Goal: Complete application form

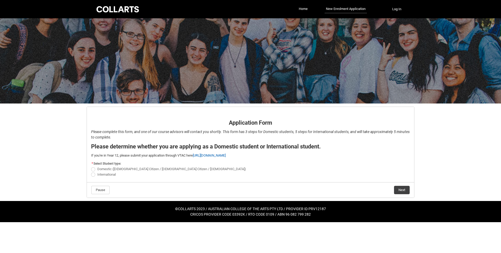
click at [107, 167] on span "Domestic ([DEMOGRAPHIC_DATA] Citizen / [DEMOGRAPHIC_DATA] Citizen / [DEMOGRAPHI…" at bounding box center [171, 169] width 149 height 4
click at [91, 166] on input "Domestic ([DEMOGRAPHIC_DATA] Citizen / [DEMOGRAPHIC_DATA] Citizen / [DEMOGRAPHI…" at bounding box center [91, 166] width 0 height 0
radio input "true"
click at [404, 189] on button "Next" at bounding box center [402, 190] width 16 height 8
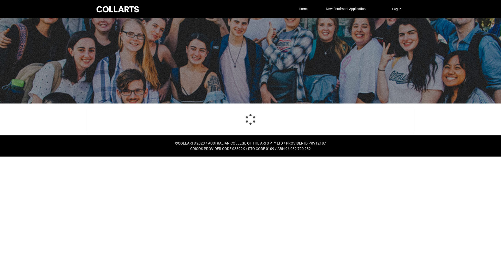
scroll to position [55, 0]
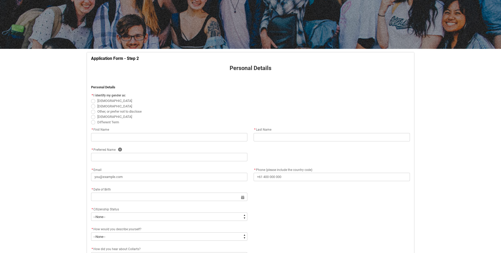
click at [62, 154] on div "Skip to Main Content Collarts Education Community Home New Enrolment Applicatio…" at bounding box center [250, 214] width 501 height 538
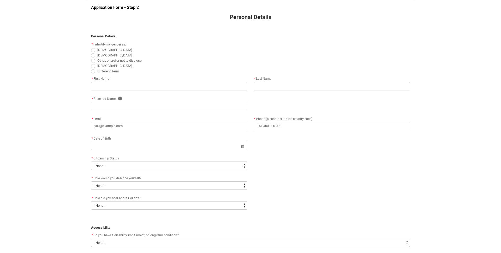
scroll to position [105, 0]
click at [103, 60] on span "Other, or prefer not to disclose" at bounding box center [119, 61] width 44 height 4
click at [91, 58] on input "Other, or prefer not to disclose" at bounding box center [91, 58] width 0 height 0
radio input "true"
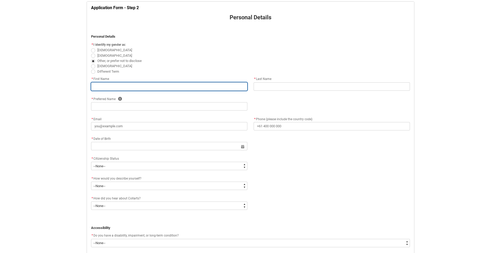
click at [169, 89] on input "REDU_Application_Form_for_Applicant flow" at bounding box center [169, 86] width 156 height 8
type lightning-primitive-input-simple "H"
type input "H"
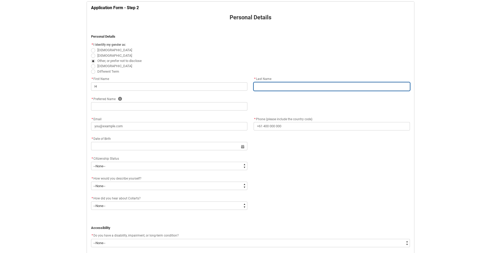
click at [277, 87] on input "REDU_Application_Form_for_Applicant flow" at bounding box center [332, 86] width 156 height 8
type lightning-primitive-input-simple "H"
type input "H"
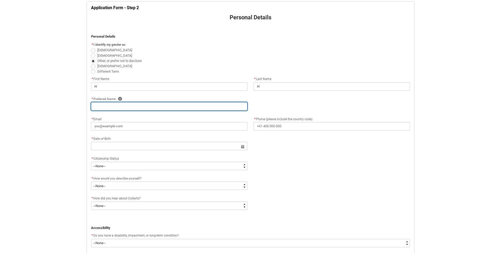
click at [172, 109] on input "REDU_Application_Form_for_Applicant flow" at bounding box center [169, 106] width 156 height 8
type lightning-primitive-input-simple "H"
type input "H"
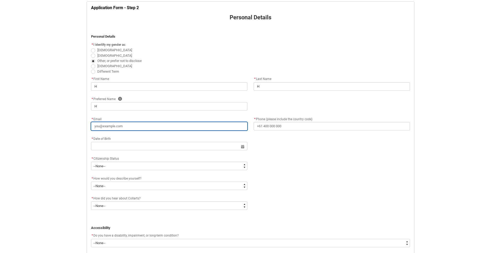
click at [178, 128] on input "* Email" at bounding box center [169, 126] width 156 height 8
type lightning-primitive-input-simple "H"
type input "H"
type lightning-primitive-input-simple "H@"
type input "H@"
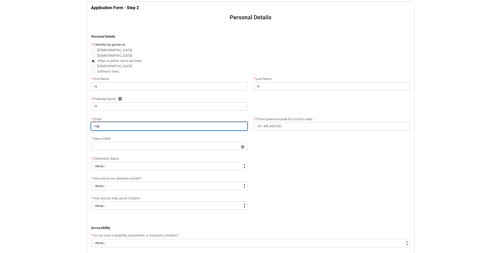
type lightning-primitive-input-simple "H@G"
type input "H@G"
type lightning-primitive-input-simple "H@GM"
type input "H@GM"
type lightning-primitive-input-simple "H@GMA"
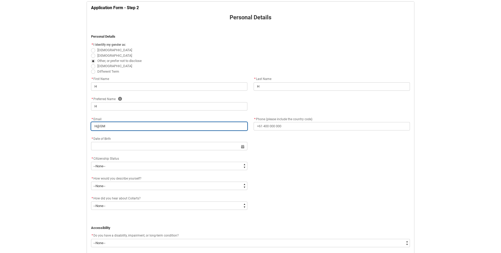
type input "H@GMA"
type lightning-primitive-input-simple "H@GMAI"
type input "H@GMAI"
type lightning-primitive-input-simple "H@GMAIL"
type input "H@GMAIL"
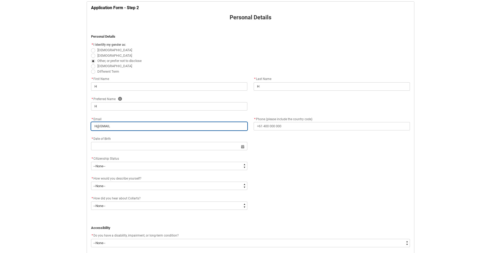
type lightning-primitive-input-simple "H@GMAIL."
type input "H@GMAIL."
type lightning-primitive-input-simple "H@GMAIL.C"
type input "H@GMAIL.C"
type lightning-primitive-input-simple "H@[DOMAIN_NAME]"
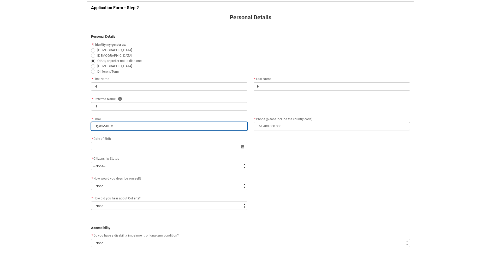
type input "H@[DOMAIN_NAME]"
type lightning-primitive-input-simple "H@[DOMAIN_NAME]"
type input "H@[DOMAIN_NAME]"
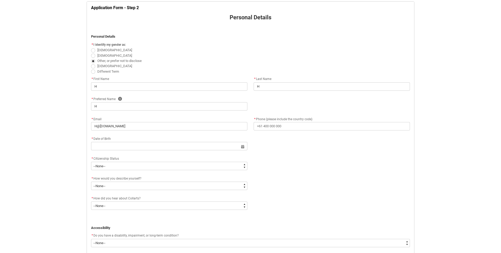
click at [283, 131] on flowruntime-screen-field "* Phone (please include the country code)" at bounding box center [332, 124] width 163 height 17
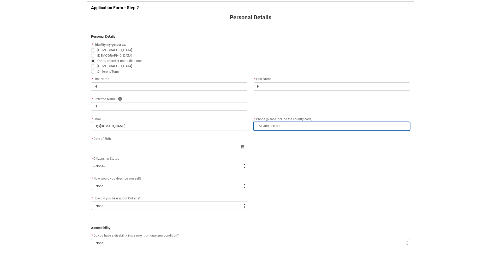
click at [283, 125] on input "* Phone (please include the country code)" at bounding box center [332, 126] width 156 height 8
type lightning-primitive-input-simple "6"
type input "6"
type lightning-primitive-input-simple "61"
type input "61"
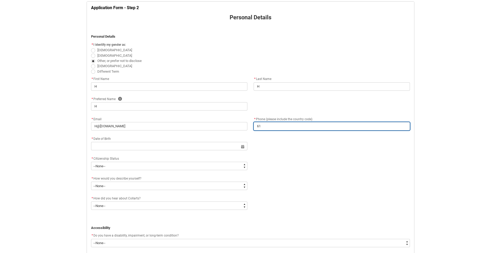
type lightning-primitive-input-simple "614"
type input "614"
type lightning-primitive-input-simple "6145"
type input "6145"
type lightning-primitive-input-simple "61455"
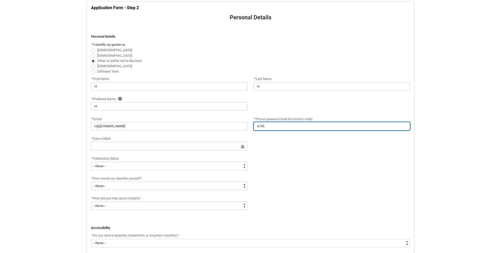
type input "61455"
type lightning-primitive-input-simple "614558"
type input "614558"
type lightning-primitive-input-simple "6145588"
type input "6145588"
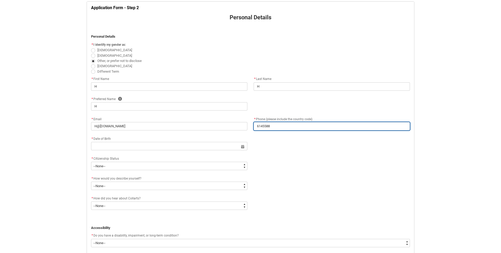
type lightning-primitive-input-simple "61455888"
type input "61455888"
type lightning-primitive-input-simple "614558882"
type input "614558882"
type lightning-primitive-input-simple "6145588822"
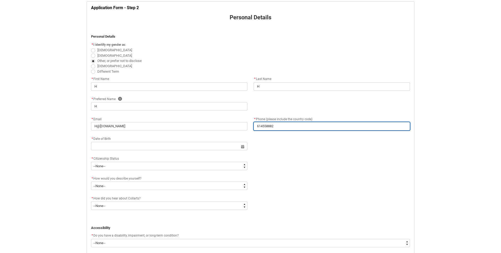
type input "6145588822"
type lightning-primitive-input-simple "61455888222"
type input "61455888222"
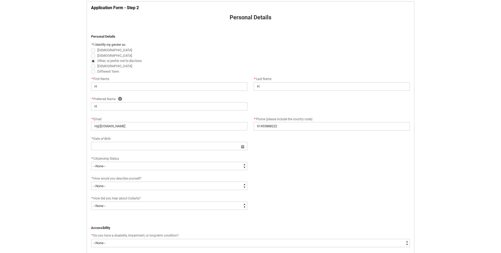
click at [316, 143] on div "* Date of Birth Select a date for Format: [DATE]" at bounding box center [250, 145] width 325 height 20
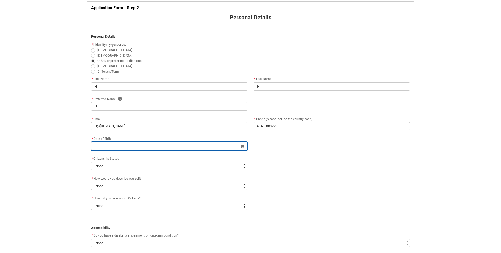
click at [123, 145] on input "REDU_Application_Form_for_Applicant flow" at bounding box center [169, 146] width 156 height 8
select select "2025"
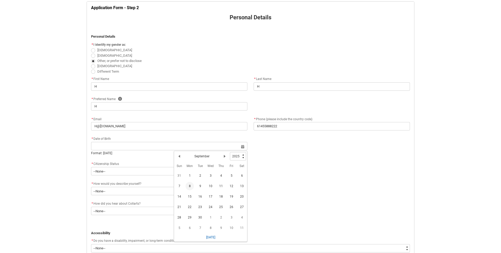
click at [191, 188] on span "8" at bounding box center [190, 186] width 8 height 8
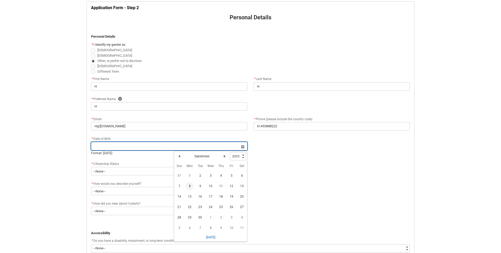
type lightning-datepicker "[DATE]"
type lightning-input "[DATE]"
type input "[DATE]"
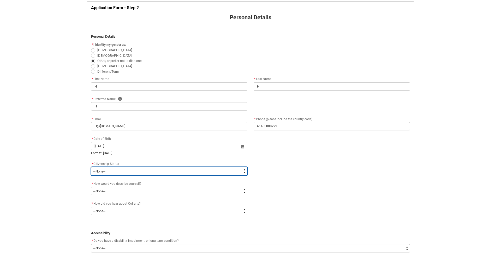
click at [109, 172] on select "--None-- [DEMOGRAPHIC_DATA] Humanitarian Visa [DEMOGRAPHIC_DATA] citizen Other …" at bounding box center [169, 171] width 156 height 8
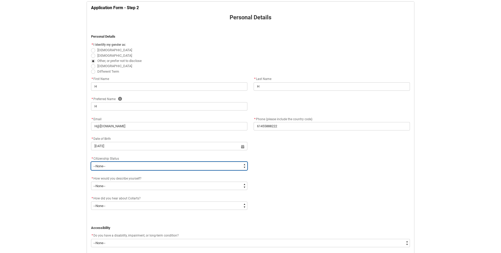
type lightning-select "Citizenship.8"
click at [91, 162] on select "--None-- [DEMOGRAPHIC_DATA] Humanitarian Visa [DEMOGRAPHIC_DATA] citizen Other …" at bounding box center [169, 166] width 156 height 8
select select "Citizenship.8"
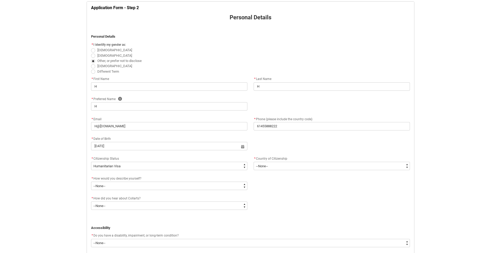
click at [271, 157] on span "Country of Citizenship" at bounding box center [271, 159] width 31 height 4
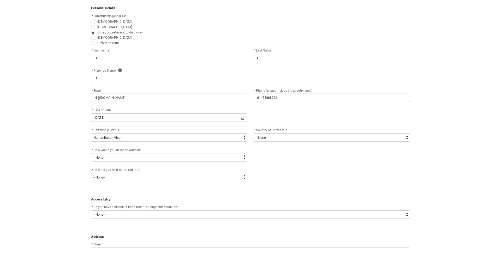
scroll to position [133, 0]
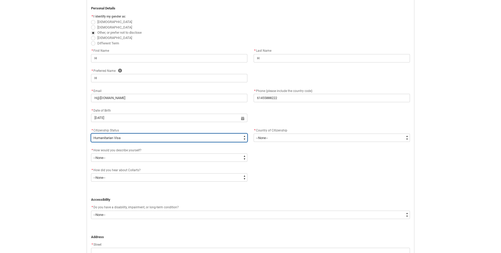
click at [210, 138] on select "--None-- [DEMOGRAPHIC_DATA] Humanitarian Visa [DEMOGRAPHIC_DATA] citizen Other …" at bounding box center [169, 137] width 156 height 8
click at [91, 133] on select "--None-- [DEMOGRAPHIC_DATA] Humanitarian Visa [DEMOGRAPHIC_DATA] citizen Other …" at bounding box center [169, 137] width 156 height 8
click at [167, 140] on select "--None-- [DEMOGRAPHIC_DATA] Humanitarian Visa [DEMOGRAPHIC_DATA] citizen Other …" at bounding box center [169, 137] width 156 height 8
type lightning-select "Citizenship.1"
click at [91, 133] on select "--None-- [DEMOGRAPHIC_DATA] Humanitarian Visa [DEMOGRAPHIC_DATA] citizen Other …" at bounding box center [169, 137] width 156 height 8
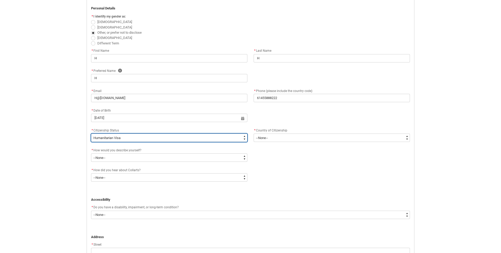
select select "Citizenship.1"
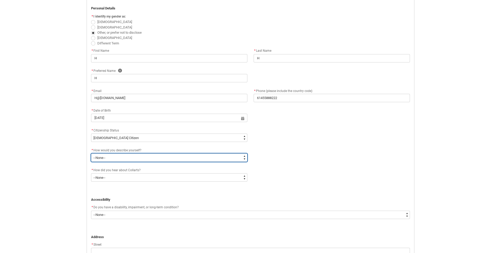
click at [133, 156] on select "--None-- I'm currently in Year 12 and planning what I'll do after school I've c…" at bounding box center [169, 157] width 156 height 8
type lightning-select "HSLC_Domestic_f"
click at [91, 153] on select "--None-- I'm currently in Year 12 and planning what I'll do after school I've c…" at bounding box center [169, 157] width 156 height 8
select select "HSLC_Domestic_f"
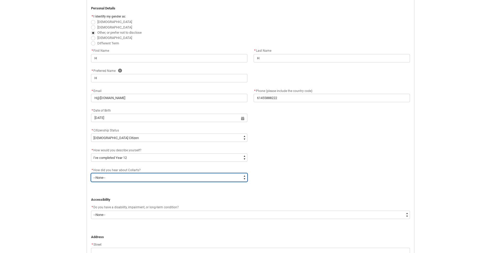
click at [129, 178] on select "--None-- Advertising - Facebook Advertising - Google Advertising - Instagram Ad…" at bounding box center [169, 177] width 156 height 8
type lightning-select "Heard_About_Collarts_Picklist.Advertising - Instagram"
click at [91, 173] on select "--None-- Advertising - Facebook Advertising - Google Advertising - Instagram Ad…" at bounding box center [169, 177] width 156 height 8
select select "Heard_About_Collarts_Picklist.Advertising - Instagram"
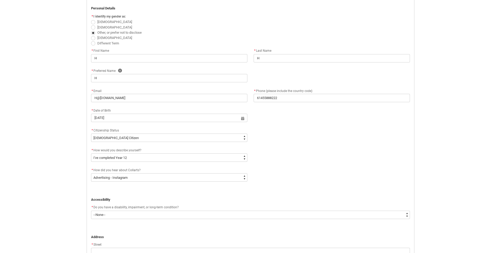
click at [52, 170] on div "Skip to Main Content Collarts Education Community Home New Enrolment Applicatio…" at bounding box center [250, 136] width 501 height 538
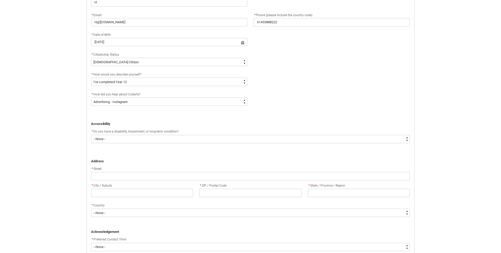
scroll to position [218, 0]
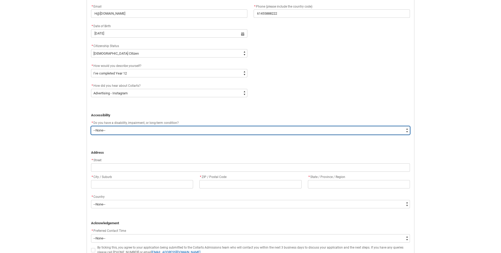
click at [118, 127] on select "--None-- Yes No" at bounding box center [250, 130] width 319 height 8
type lightning-select "No_TextChoice"
click at [91, 126] on select "--None-- Yes No" at bounding box center [250, 130] width 319 height 8
select select "No_TextChoice"
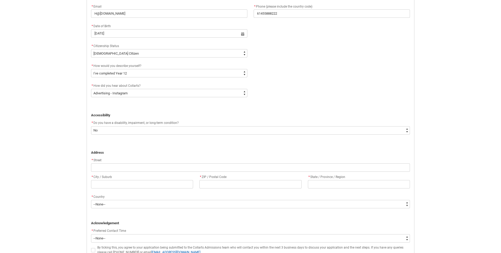
click at [73, 135] on div "Skip to Main Content Collarts Education Community Home New Enrolment Applicatio…" at bounding box center [250, 51] width 501 height 538
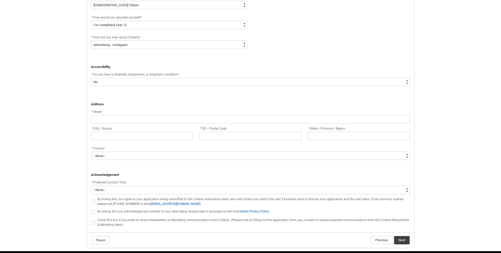
scroll to position [285, 0]
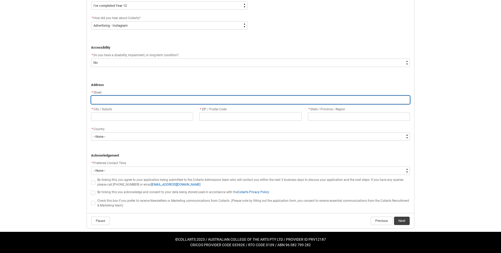
click at [106, 99] on input "REDU_Application_Form_for_Applicant flow" at bounding box center [250, 100] width 319 height 8
type lightning-primitive-input-simple "5"
type input "5"
type lightning-primitive-input-simple "5"
type input "5"
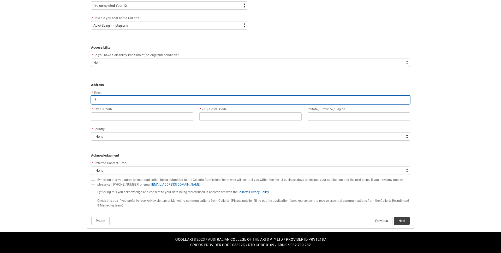
type lightning-primitive-input-simple "5 c"
type input "5 c"
type lightning-primitive-input-simple "5 cO"
type input "5 cO"
type lightning-primitive-input-simple "5 cOL"
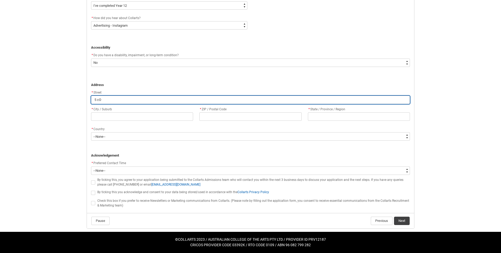
type input "5 cOL"
type lightning-primitive-input-simple "5 cOLL"
type input "5 cOLL"
type lightning-primitive-input-simple "5 cOLLI"
type input "5 cOLLI"
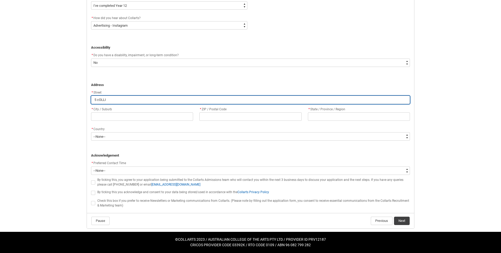
type lightning-primitive-input-simple "5 cOLLIN"
type input "5 cOLLIN"
type lightning-primitive-input-simple "5 [PERSON_NAME]"
type input "5 [PERSON_NAME]"
type lightning-primitive-input-simple "5 [PERSON_NAME]"
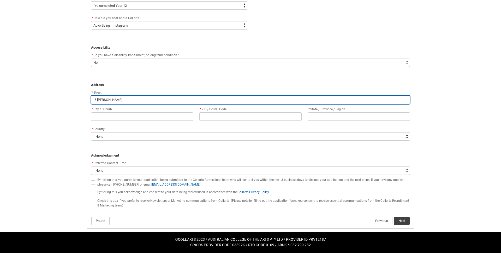
type input "5 [PERSON_NAME]"
type lightning-primitive-input-simple "5 [PERSON_NAME] s"
type input "5 [PERSON_NAME] s"
type lightning-primitive-input-simple "[STREET_ADDRESS][PERSON_NAME]"
type input "[STREET_ADDRESS][PERSON_NAME]"
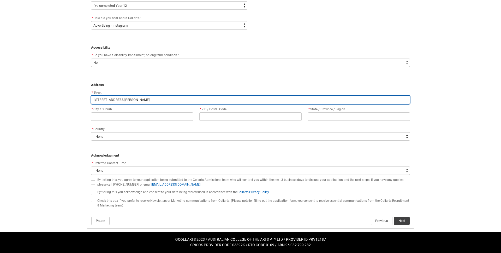
type lightning-primitive-input-simple "[STREET_ADDRESS][PERSON_NAME]"
type input "[STREET_ADDRESS][PERSON_NAME]"
type lightning-primitive-input-simple "[STREET_ADDRESS][PERSON_NAME]"
type input "[STREET_ADDRESS][PERSON_NAME]"
type lightning-primitive-input-simple "[STREET_ADDRESS][PERSON_NAME]"
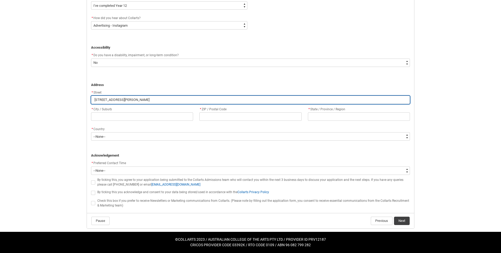
type input "[STREET_ADDRESS][PERSON_NAME]"
type lightning-primitive-input-simple "[STREET_ADDRESS][PERSON_NAME]"
type input "[STREET_ADDRESS][PERSON_NAME]"
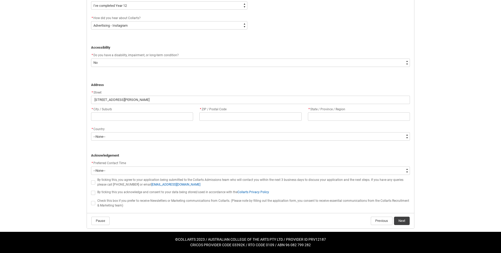
click at [99, 110] on span "* City / Suburb" at bounding box center [101, 109] width 21 height 4
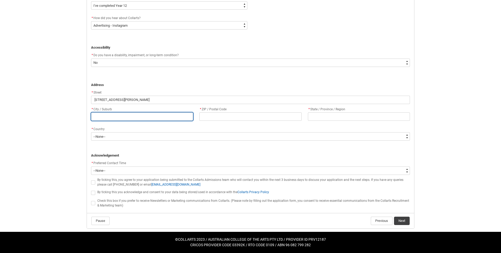
click at [101, 114] on input "REDU_Application_Form_for_Applicant flow" at bounding box center [142, 116] width 102 height 8
type lightning-primitive-input-simple ","
type input ","
type lightning-primitive-input-simple "m"
type input "m"
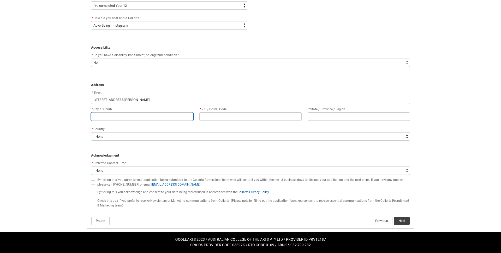
type lightning-primitive-input-simple "mn"
type input "mn"
type lightning-primitive-input-simple "mne"
type input "mne"
type lightning-primitive-input-simple "mnel"
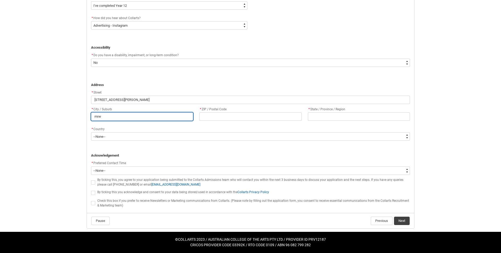
type input "mnel"
type lightning-primitive-input-simple "mne"
type input "mne"
type lightning-primitive-input-simple "mn"
type input "mn"
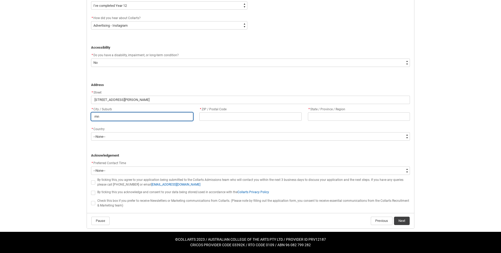
type lightning-primitive-input-simple "m"
type input "m"
type lightning-primitive-input-simple "me"
type input "me"
type lightning-primitive-input-simple "[PERSON_NAME]"
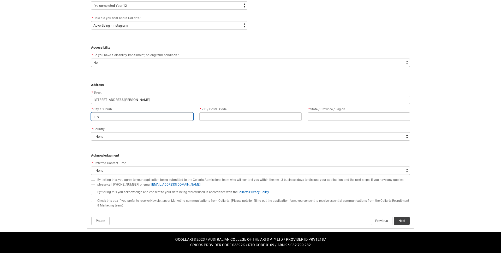
type input "[PERSON_NAME]"
type lightning-primitive-input-simple "melb"
type input "melb"
type lightning-primitive-input-simple "melbo"
type input "melbo"
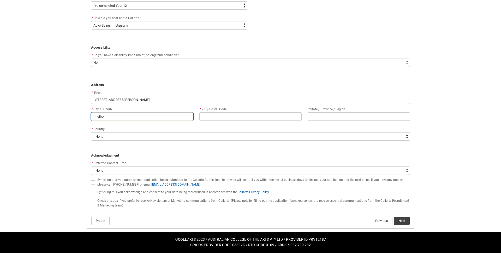
type lightning-primitive-input-simple "melbou"
type input "melbou"
type lightning-primitive-input-simple "melbour"
type input "melbour"
type lightning-primitive-input-simple "melbourn"
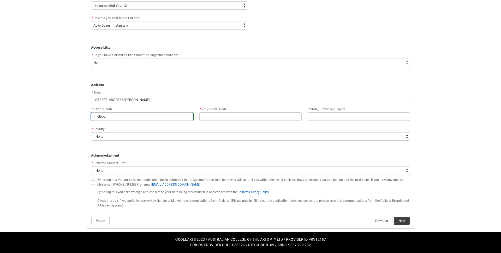
type input "melbourn"
type lightning-primitive-input-simple "[GEOGRAPHIC_DATA]"
type input "[GEOGRAPHIC_DATA]"
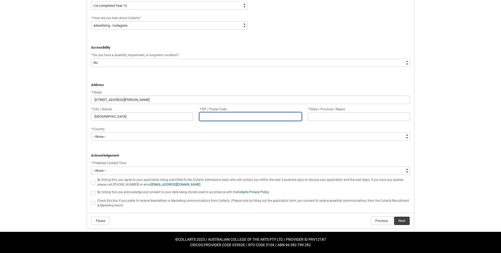
type lightning-primitive-input-simple "3"
type input "3"
type lightning-primitive-input-simple "30"
type input "30"
type lightning-primitive-input-simple "300"
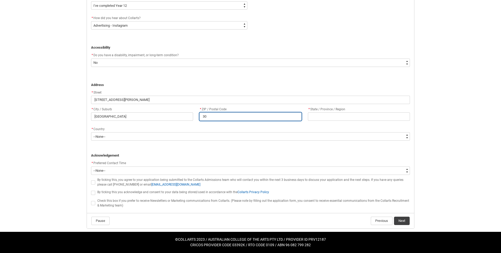
type input "300"
type lightning-primitive-input-simple "3000"
type input "3000"
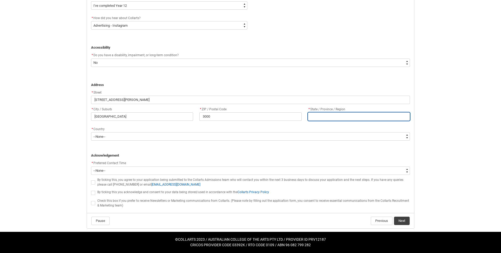
type lightning-primitive-input-simple "V"
type input "V"
type lightning-primitive-input-simple "VI"
type input "VI"
type lightning-primitive-input-simple "VIC"
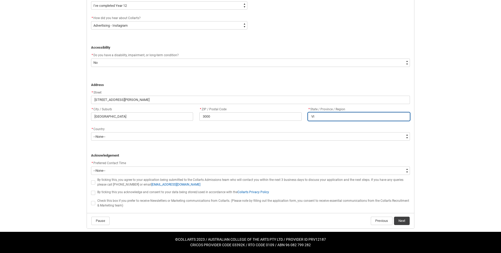
type input "VIC"
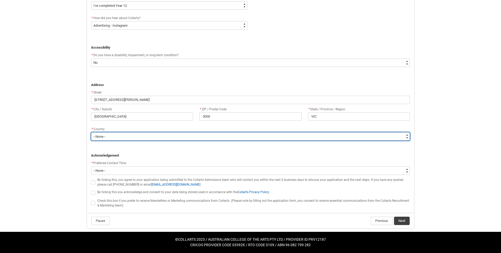
click at [107, 138] on select "--None-- [GEOGRAPHIC_DATA] ([GEOGRAPHIC_DATA]) [GEOGRAPHIC_DATA] [GEOGRAPHIC_DA…" at bounding box center [250, 136] width 319 height 8
type lightning-select "Country_Choice.7201"
click at [91, 132] on select "--None-- [GEOGRAPHIC_DATA] ([GEOGRAPHIC_DATA]) [GEOGRAPHIC_DATA] [GEOGRAPHIC_DA…" at bounding box center [250, 136] width 319 height 8
select select "Country_Choice.7201"
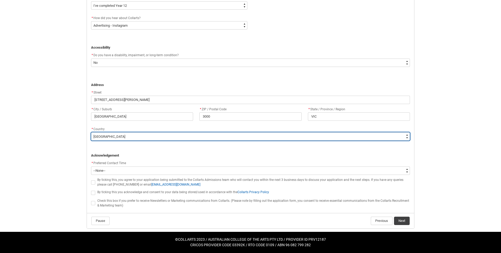
click at [103, 136] on select "--None-- [GEOGRAPHIC_DATA] ([GEOGRAPHIC_DATA]) [GEOGRAPHIC_DATA] [GEOGRAPHIC_DA…" at bounding box center [250, 136] width 319 height 8
type lightning-select "Country_Choice.1101"
click at [91, 132] on select "--None-- [GEOGRAPHIC_DATA] ([GEOGRAPHIC_DATA]) [GEOGRAPHIC_DATA] [GEOGRAPHIC_DA…" at bounding box center [250, 136] width 319 height 8
select select "Country_Choice.1101"
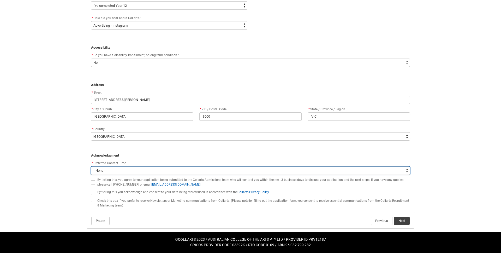
click at [106, 169] on select "--None-- Morning (9:00AM-12:00PM) Afternoon (12:00PM-5:00PM)" at bounding box center [250, 170] width 319 height 8
type lightning-select "P_Contact_Time_Morning"
click at [91, 166] on select "--None-- Morning (9:00AM-12:00PM) Afternoon (12:00PM-5:00PM)" at bounding box center [250, 170] width 319 height 8
select select "P_Contact_Time_Morning"
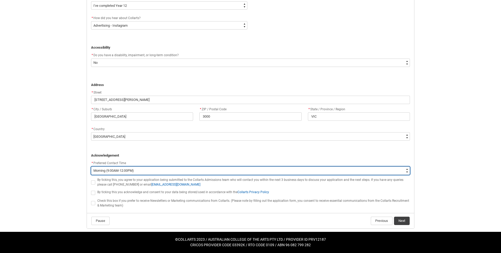
click at [140, 167] on select "--None-- Morning (9:00AM-12:00PM) Afternoon (12:00PM-5:00PM)" at bounding box center [250, 170] width 319 height 8
click at [91, 166] on select "--None-- Morning (9:00AM-12:00PM) Afternoon (12:00PM-5:00PM)" at bounding box center [250, 170] width 319 height 8
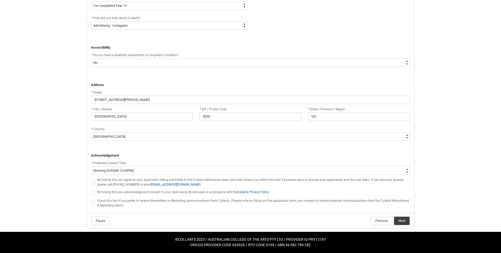
drag, startPoint x: 195, startPoint y: 176, endPoint x: 233, endPoint y: 178, distance: 38.4
click at [234, 178] on lightning-formatted-rich-text "By ticking this, you agree to your application being submitted to the Collarts …" at bounding box center [250, 181] width 306 height 9
click at [233, 177] on lightning-formatted-rich-text "By ticking this, you agree to your application being submitted to the Collarts …" at bounding box center [250, 181] width 306 height 9
checkbox input "false"
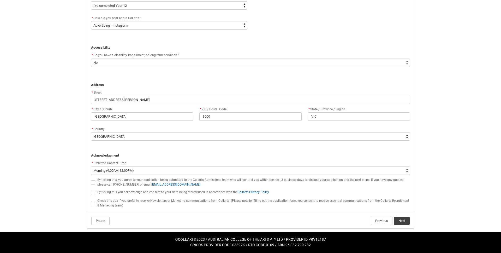
click at [94, 182] on span "REDU_Application_Form_for_Applicant flow" at bounding box center [93, 182] width 4 height 4
click at [91, 179] on input "REDU_Application_Form_for_Applicant flow" at bounding box center [91, 179] width 0 height 0
type lightning-input "true"
checkbox input "true"
click at [90, 192] on flowruntime-screen-field "By ticking this you acknowledge and consent to your data being stored/used in a…" at bounding box center [250, 193] width 325 height 9
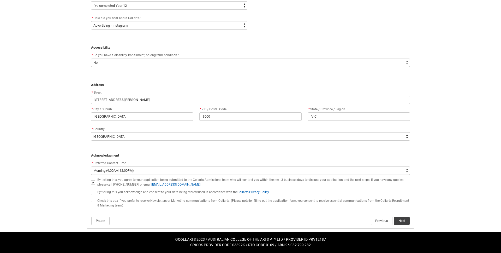
click at [94, 196] on flowruntime-screen-field "By ticking this you acknowledge and consent to your data being stored/used in a…" at bounding box center [250, 193] width 325 height 9
click at [94, 193] on span "REDU_Application_Form_for_Applicant flow" at bounding box center [93, 193] width 4 height 4
click at [91, 190] on input "REDU_Application_Form_for_Applicant flow" at bounding box center [91, 190] width 0 height 0
type lightning-input "true"
checkbox input "true"
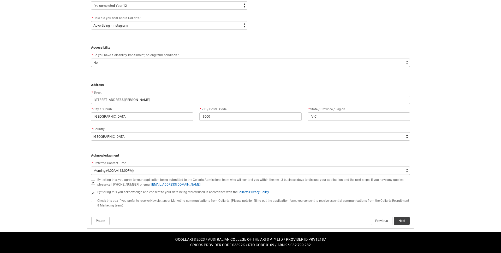
click at [93, 201] on span "REDU_Application_Form_for_Applicant flow" at bounding box center [93, 203] width 4 height 4
click at [91, 200] on input "REDU_Application_Form_for_Applicant flow" at bounding box center [91, 200] width 0 height 0
type lightning-input "true"
checkbox input "true"
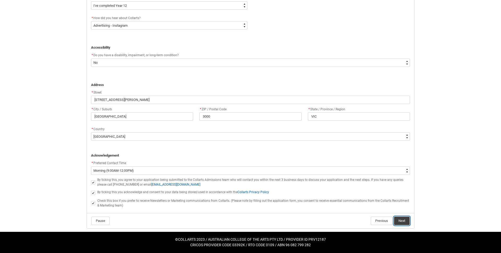
click at [404, 222] on button "Next" at bounding box center [402, 220] width 16 height 8
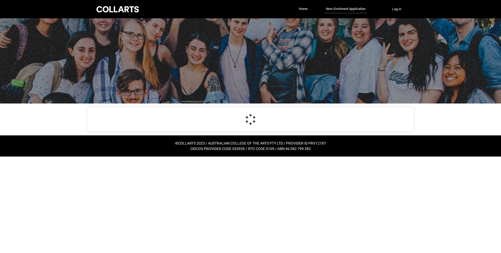
scroll to position [0, 0]
select select "Citizenship.1"
select select "HSLC_Domestic_f"
select select "Heard_About_Collarts_Picklist.Advertising - Instagram"
select select "No_TextChoice"
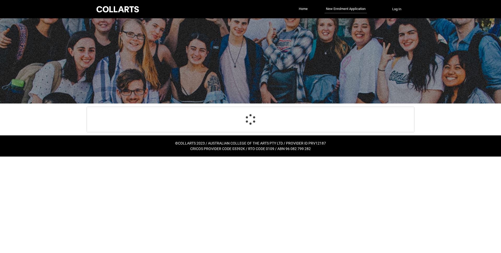
select select "Country_Choice.1101"
select select "P_Contact_Time_Morning"
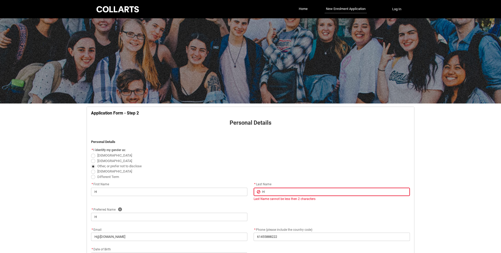
scroll to position [55, 0]
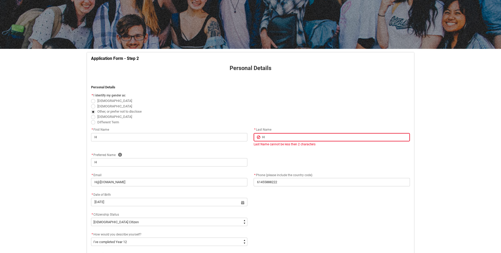
type lightning-primitive-input-simple "HH"
type input "HH"
type lightning-primitive-input-simple "HHH"
type input "HHH"
type lightning-primitive-input-simple "HHHH"
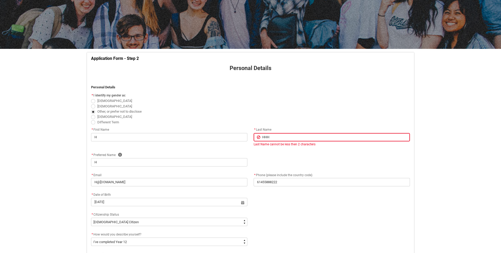
type input "HHHH"
type lightning-primitive-input-simple "HHHHH"
type input "HHHHH"
type lightning-primitive-input-simple "HHHHHH"
type input "HHHHHH"
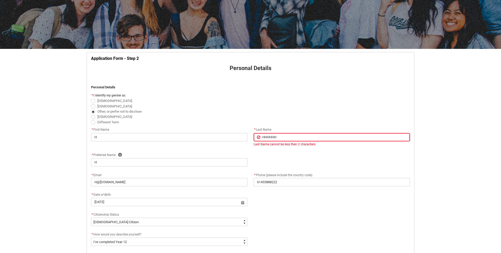
click at [293, 107] on span "[DEMOGRAPHIC_DATA]" at bounding box center [250, 105] width 319 height 5
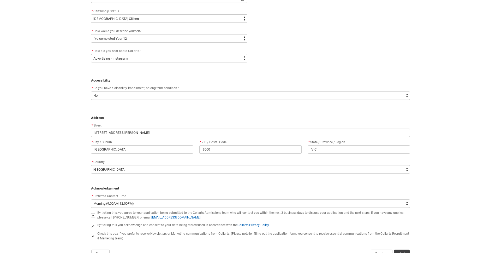
scroll to position [288, 0]
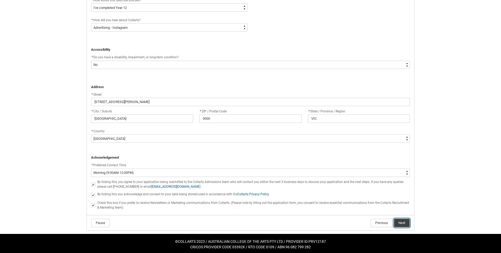
click at [404, 222] on button "Next" at bounding box center [402, 222] width 16 height 8
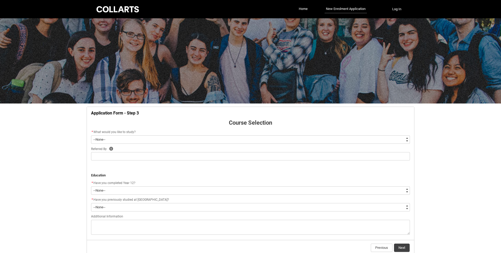
scroll to position [27, 0]
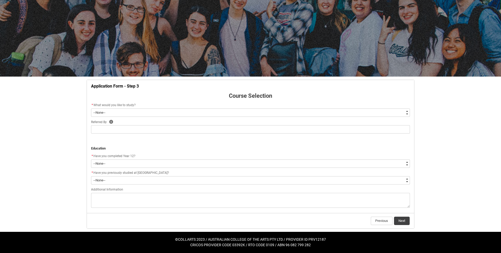
click at [55, 153] on div "Skip to Main Content Collarts Education Community Home New Enrolment Applicatio…" at bounding box center [250, 113] width 501 height 280
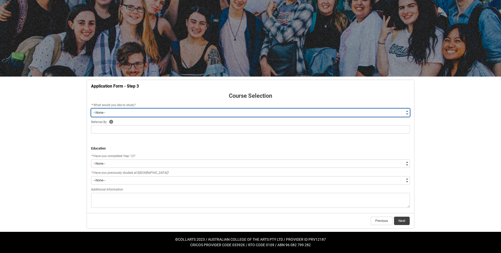
click at [129, 113] on select "--None-- Diploma Bachelor Post Graduate" at bounding box center [250, 112] width 319 height 8
type lightning-select "WhichDegree_Diploma"
click at [91, 108] on select "--None-- Diploma Bachelor Post Graduate" at bounding box center [250, 112] width 319 height 8
select select "WhichDegree_Diploma"
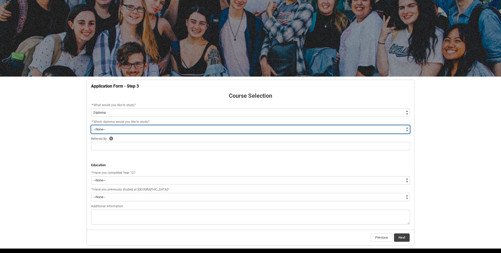
click at [120, 131] on select "--None-- Diploma of 2D Animation Diploma of Applied Business (Entertainment Man…" at bounding box center [250, 129] width 319 height 8
type lightning-select "ProgramChoice_Diploma.0015g00000jrDICAA2"
click at [91, 125] on select "--None-- Diploma of 2D Animation Diploma of Applied Business (Entertainment Man…" at bounding box center [250, 129] width 319 height 8
select select "ProgramChoice_Diploma.0015g00000jrDICAA2"
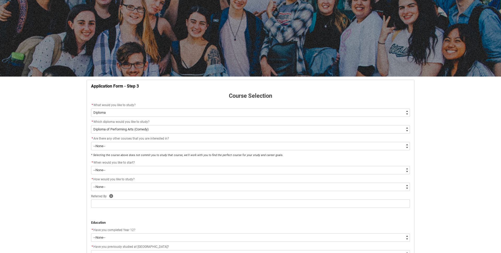
click at [71, 147] on div "Skip to Main Content Collarts Education Community Home New Enrolment Applicatio…" at bounding box center [250, 149] width 501 height 353
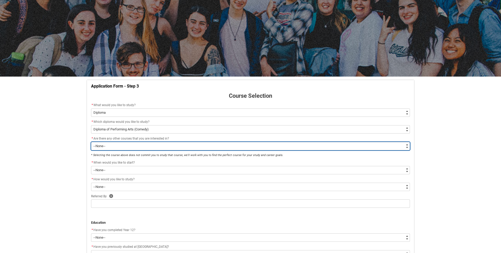
click at [117, 148] on select "--None-- Yes No" at bounding box center [250, 146] width 319 height 8
type lightning-select "No_TextChoice"
click at [91, 142] on select "--None-- Yes No" at bounding box center [250, 146] width 319 height 8
select select "No_TextChoice"
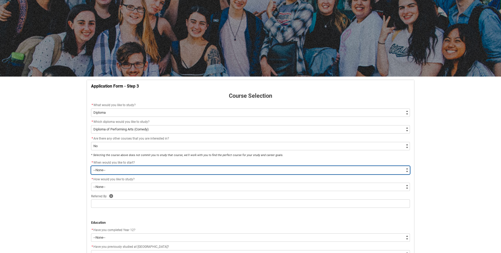
click at [114, 169] on select "--None-- Trimester 1 2026, starting [DATE] Trimester 3 2025, starting [DATE]" at bounding box center [250, 170] width 319 height 8
type lightning-select "Starting_Term.a0pI70000004aTdIAI"
click at [91, 166] on select "--None-- Trimester 1 2026, starting [DATE] Trimester 3 2025, starting [DATE]" at bounding box center [250, 170] width 319 height 8
select select "Starting_Term.a0pI70000004aTdIAI"
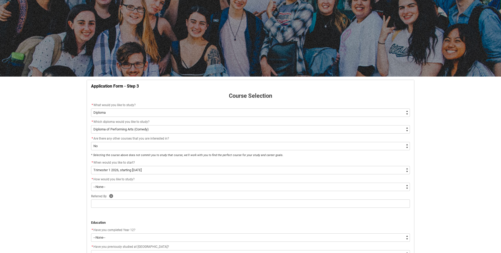
click at [70, 175] on div "Skip to Main Content Collarts Education Community Home New Enrolment Applicatio…" at bounding box center [250, 149] width 501 height 353
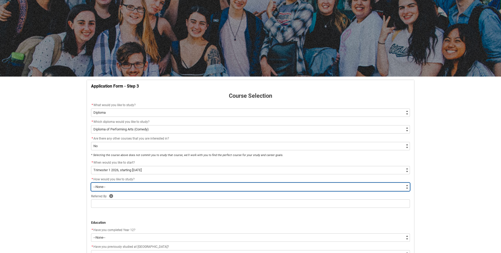
click at [117, 184] on select "--None-- On-campus" at bounding box center [250, 186] width 319 height 8
type lightning-select "WhichStudyMethod_OnCampus"
click at [91, 182] on select "--None-- On-campus" at bounding box center [250, 186] width 319 height 8
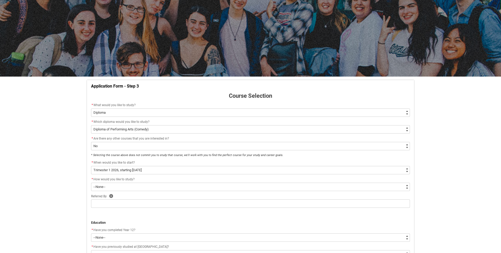
select select "WhichStudyMethod_OnCampus"
click at [70, 177] on div "Skip to Main Content Collarts Education Community Home New Enrolment Applicatio…" at bounding box center [250, 158] width 501 height 370
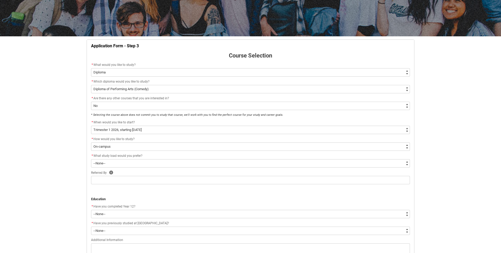
scroll to position [67, 0]
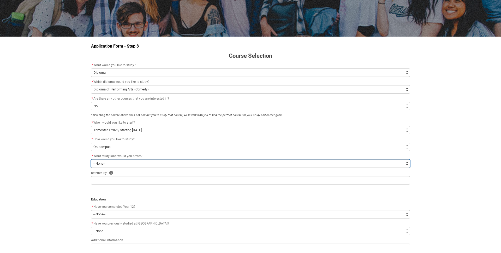
click at [121, 159] on select "--None-- Full-time Part-time" at bounding box center [250, 163] width 319 height 8
type lightning-select "WhichStudyLoad_FullTime"
click at [91, 159] on select "--None-- Full-time Part-time" at bounding box center [250, 163] width 319 height 8
select select "WhichStudyLoad_FullTime"
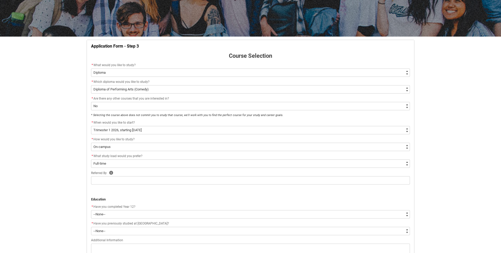
click at [76, 156] on div "Skip to Main Content Collarts Education Community Home New Enrolment Applicatio…" at bounding box center [250, 118] width 501 height 370
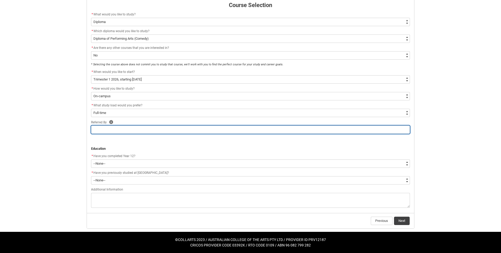
click at [109, 131] on input "REDU_Application_Form_for_Applicant flow" at bounding box center [250, 129] width 319 height 8
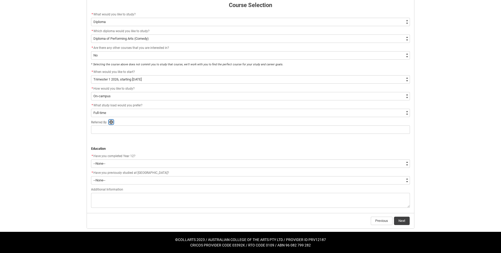
click at [112, 122] on icon "REDU_Application_Form_for_Applicant flow" at bounding box center [111, 122] width 4 height 4
click at [144, 132] on icon "REDU_Application_Form_for_Applicant flow" at bounding box center [145, 133] width 4 height 4
click at [57, 138] on div "Skip to Main Content Collarts Education Community Home New Enrolment Applicatio…" at bounding box center [250, 68] width 501 height 370
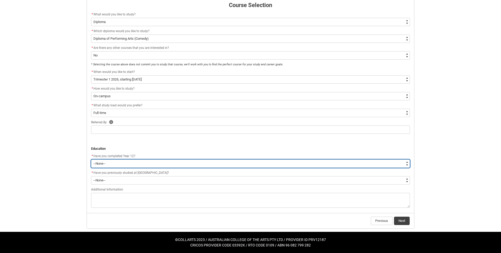
click at [110, 165] on select "--None-- Yes No Other" at bounding box center [250, 163] width 319 height 8
type lightning-select "[URL][DOMAIN_NAME]"
click at [91, 159] on select "--None-- Yes No Other" at bounding box center [250, 163] width 319 height 8
select select "[URL][DOMAIN_NAME]"
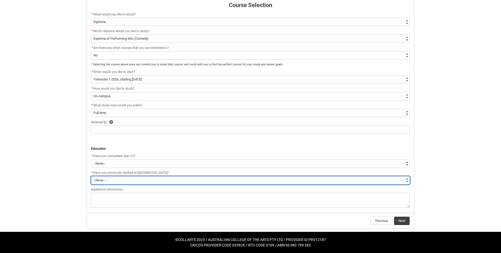
click at [103, 181] on select "--None-- Yes No" at bounding box center [250, 180] width 319 height 8
type lightning-select "[URL][DOMAIN_NAME]"
click at [91, 176] on select "--None-- Yes No" at bounding box center [250, 180] width 319 height 8
select select "[URL][DOMAIN_NAME]"
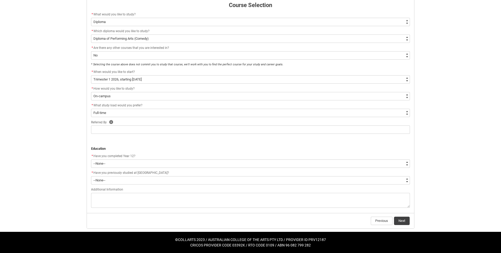
click at [74, 182] on div "Skip to Main Content Collarts Education Community Home New Enrolment Applicatio…" at bounding box center [250, 68] width 501 height 370
click at [404, 218] on button "Next" at bounding box center [402, 220] width 16 height 8
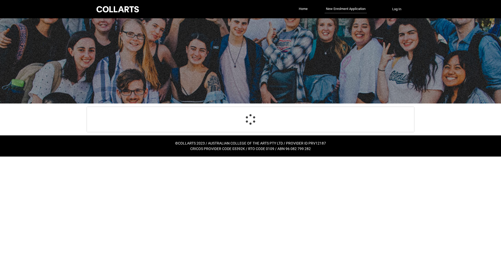
scroll to position [0, 0]
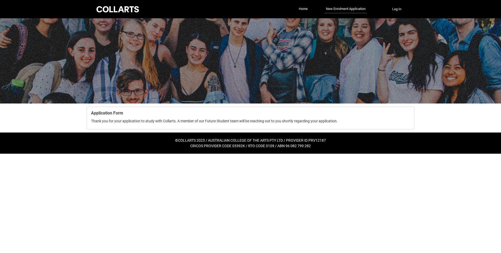
click at [170, 153] on html "Loading × Sorry to interrupt This page has an error. You might just need to ref…" at bounding box center [250, 76] width 501 height 153
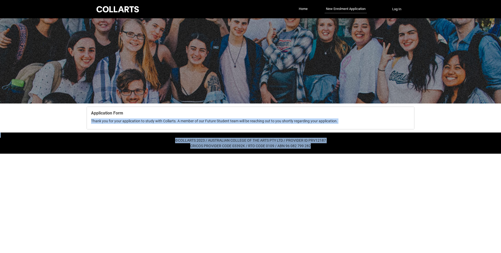
drag, startPoint x: 47, startPoint y: 118, endPoint x: 140, endPoint y: 156, distance: 100.8
click at [141, 153] on html "Loading × Sorry to interrupt This page has an error. You might just need to ref…" at bounding box center [250, 76] width 501 height 153
click at [140, 153] on html "Loading × Sorry to interrupt This page has an error. You might just need to ref…" at bounding box center [250, 76] width 501 height 153
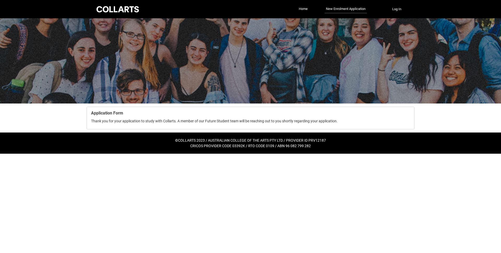
click at [140, 153] on html "Loading × Sorry to interrupt This page has an error. You might just need to ref…" at bounding box center [250, 76] width 501 height 153
click at [128, 153] on html "Loading × Sorry to interrupt This page has an error. You might just need to ref…" at bounding box center [250, 76] width 501 height 153
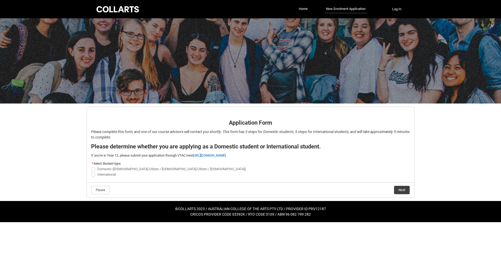
click at [48, 140] on div "Skip to Main Content Collarts Education Community Home New Enrolment Applicatio…" at bounding box center [250, 111] width 501 height 222
click at [67, 141] on div "Skip to Main Content Collarts Education Community Home New Enrolment Applicatio…" at bounding box center [250, 111] width 501 height 222
